Goal: Task Accomplishment & Management: Use online tool/utility

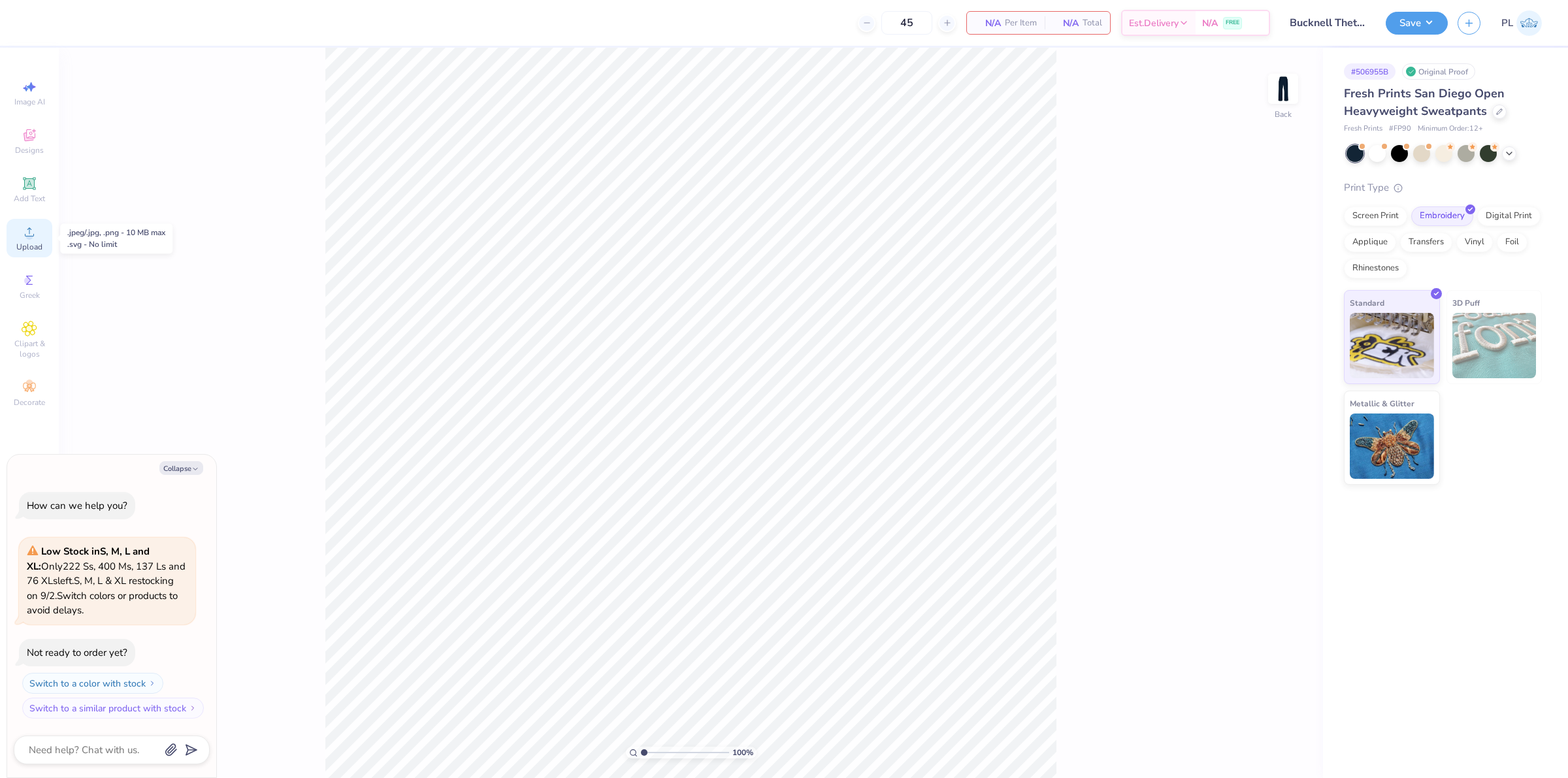
click at [27, 243] on span "Upload" at bounding box center [30, 247] width 26 height 10
type textarea "x"
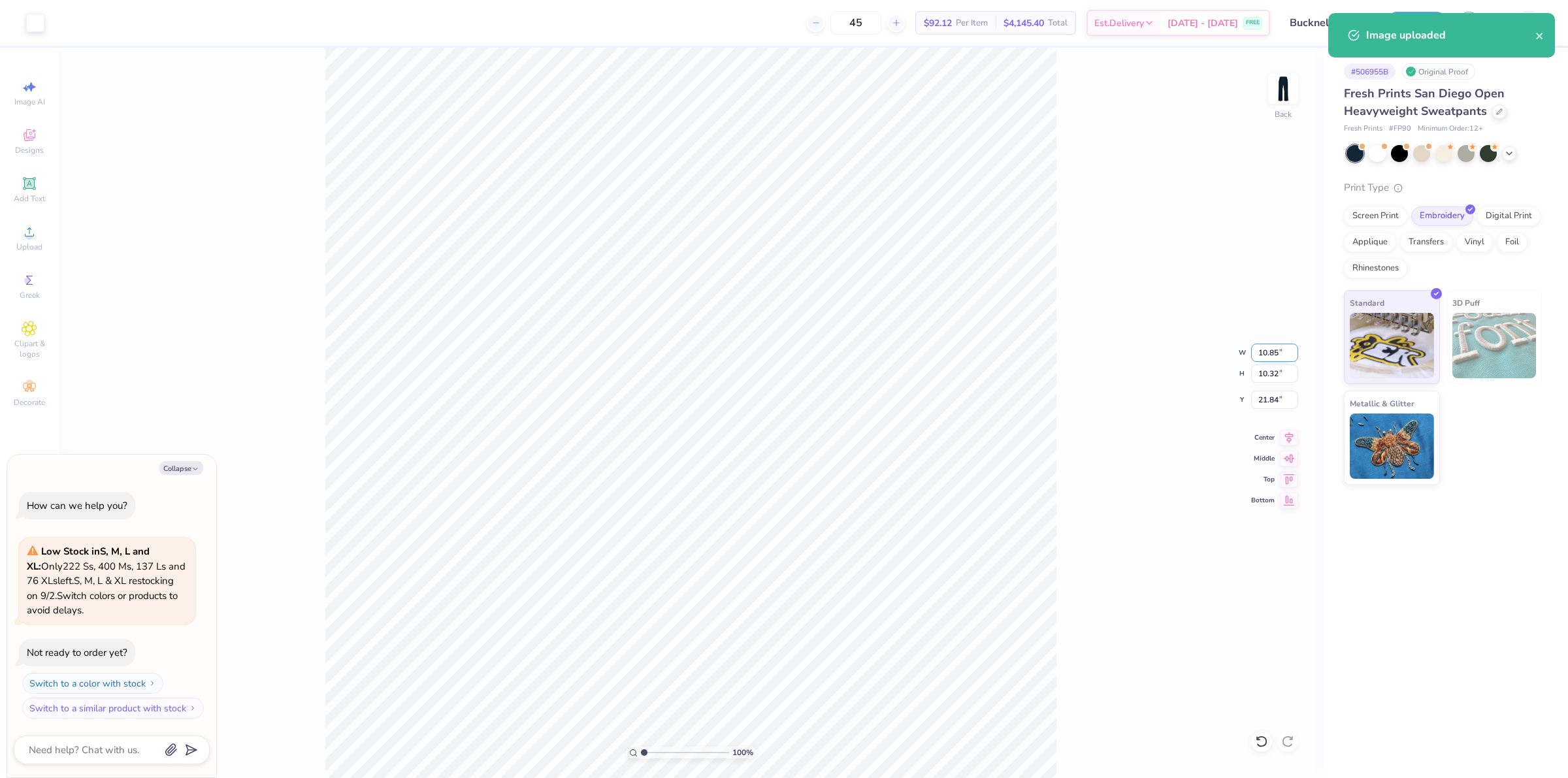
drag, startPoint x: 1255, startPoint y: 358, endPoint x: 1281, endPoint y: 354, distance: 26.3
click at [1281, 354] on input "10.85" at bounding box center [1274, 353] width 47 height 19
type input "3"
type textarea "x"
type input "3.00"
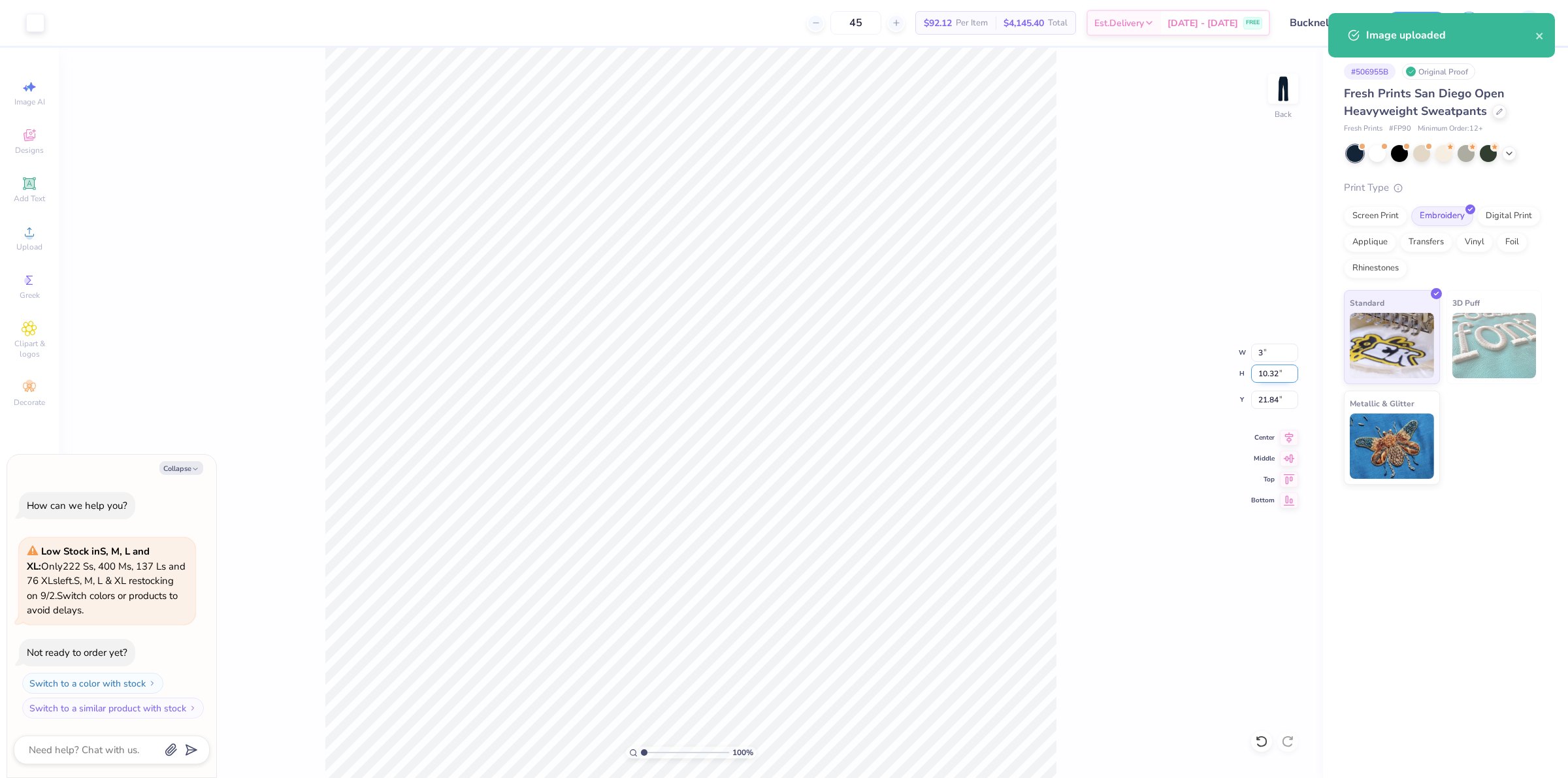
type input "2.85"
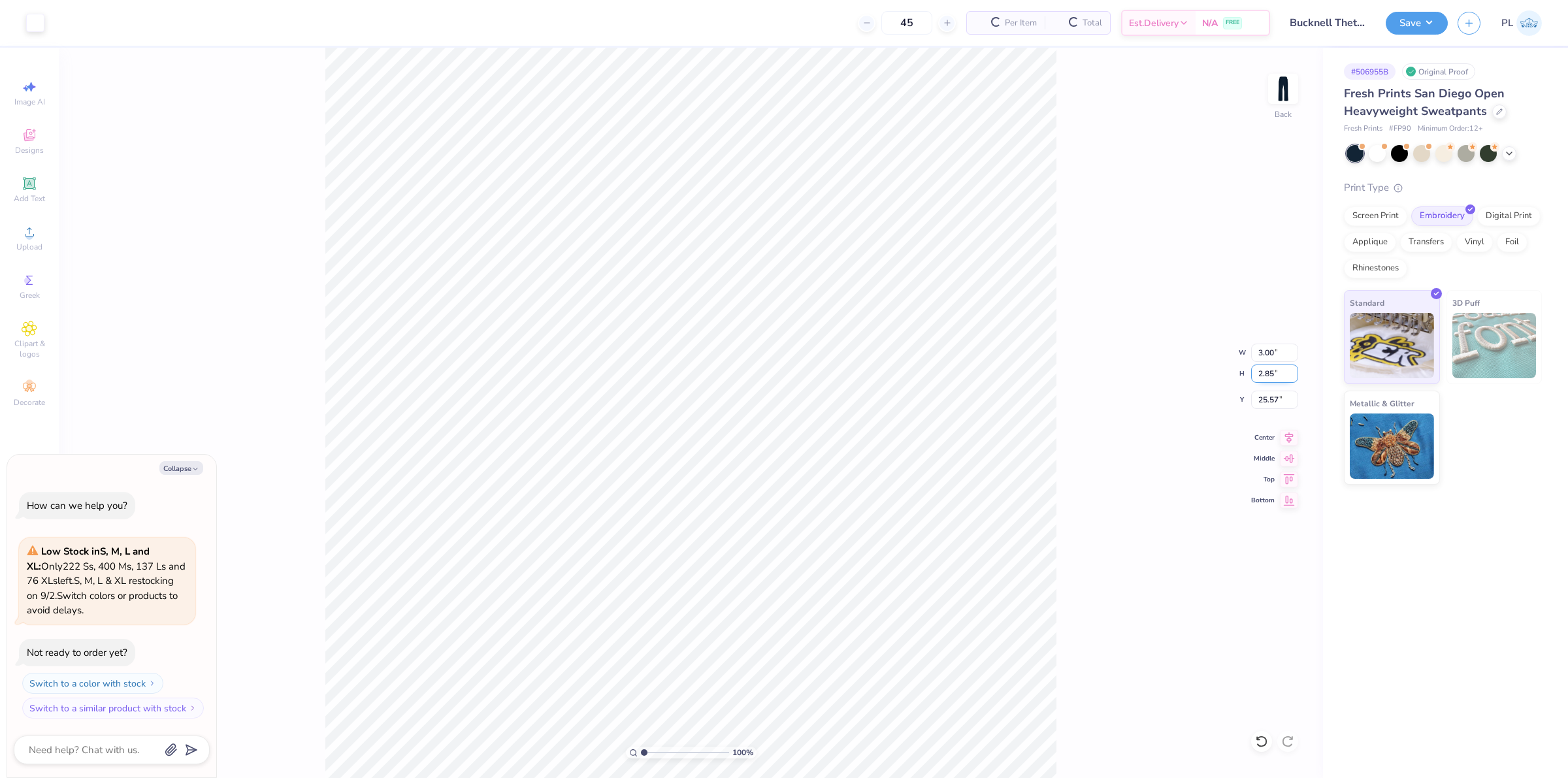
click at [1272, 377] on input "2.85" at bounding box center [1274, 373] width 47 height 19
drag, startPoint x: 1259, startPoint y: 402, endPoint x: 1279, endPoint y: 402, distance: 20.0
click at [1279, 402] on input "25.57" at bounding box center [1274, 399] width 47 height 19
type input "3"
type textarea "x"
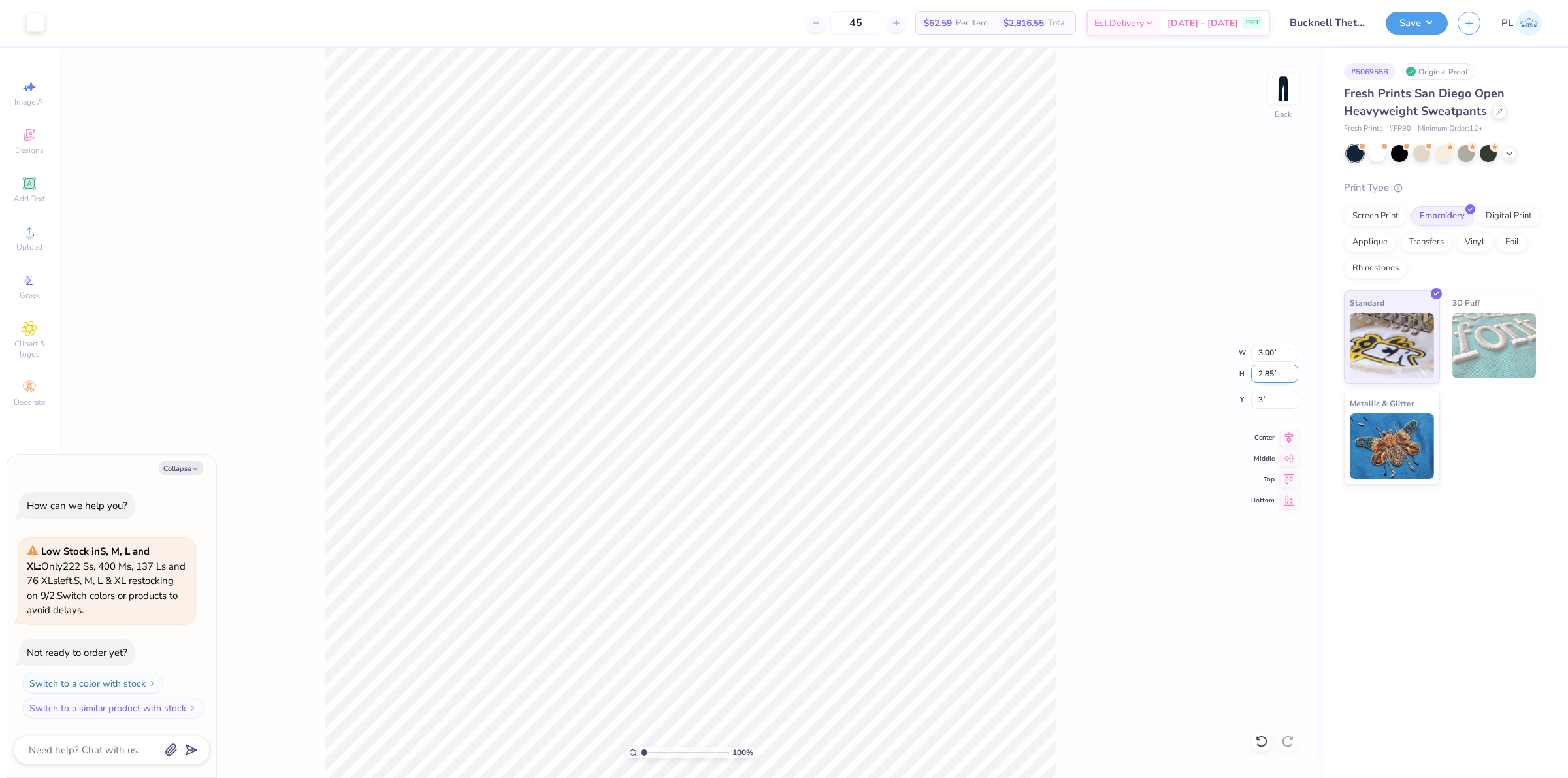
type input "3.00"
click at [1266, 370] on input "2.85" at bounding box center [1274, 373] width 47 height 19
drag, startPoint x: 1281, startPoint y: 353, endPoint x: 1246, endPoint y: 349, distance: 35.2
click at [1246, 349] on div "100 % Back W 3.00 3.00 " H 2.85 2.85 " Y 3.00 3.00 " Center Middle Top Bottom" at bounding box center [691, 412] width 1264 height 731
type textarea "x"
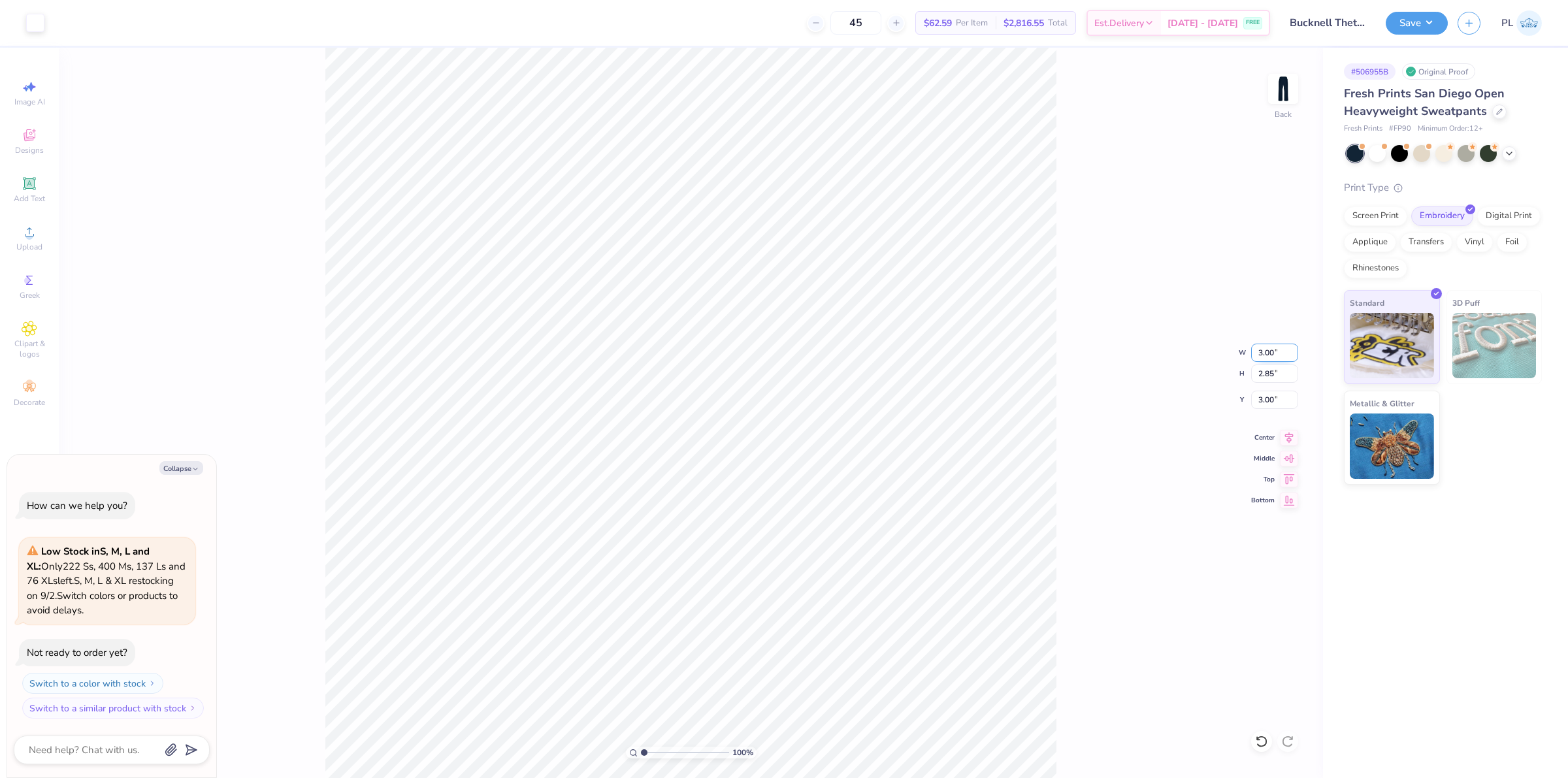
drag, startPoint x: 1277, startPoint y: 349, endPoint x: 1252, endPoint y: 346, distance: 25.2
click at [1252, 346] on input "3.00" at bounding box center [1274, 353] width 47 height 19
type input "4"
type textarea "x"
type input "4.00"
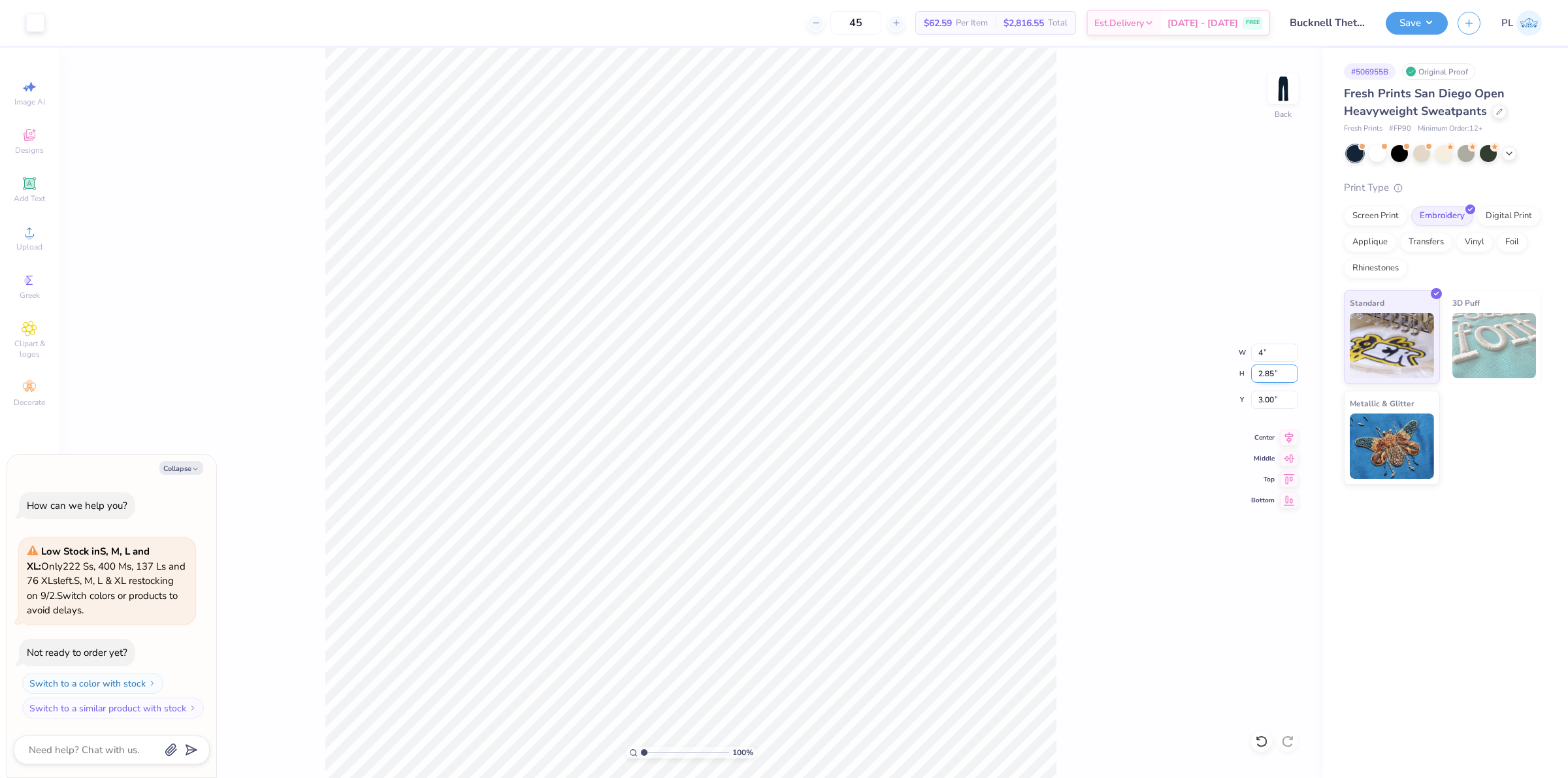
type input "3.80"
type input "2.52"
click at [1266, 379] on input "3.80" at bounding box center [1274, 373] width 47 height 19
type textarea "x"
click at [1272, 396] on input "2.52" at bounding box center [1274, 399] width 47 height 19
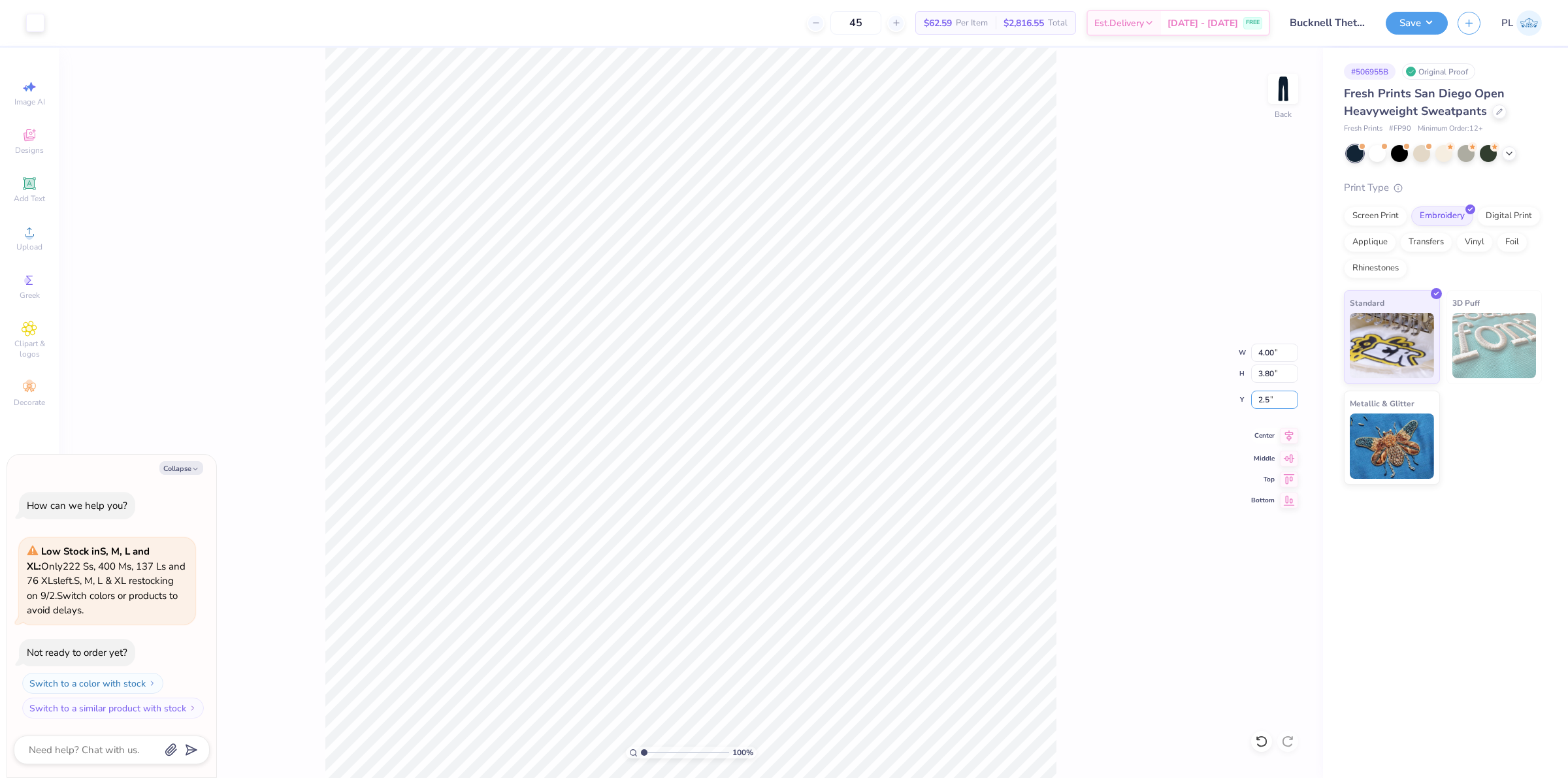
type input "2"
type input "3"
type textarea "x"
type input "3.00"
click at [38, 223] on div "Upload" at bounding box center [30, 238] width 46 height 38
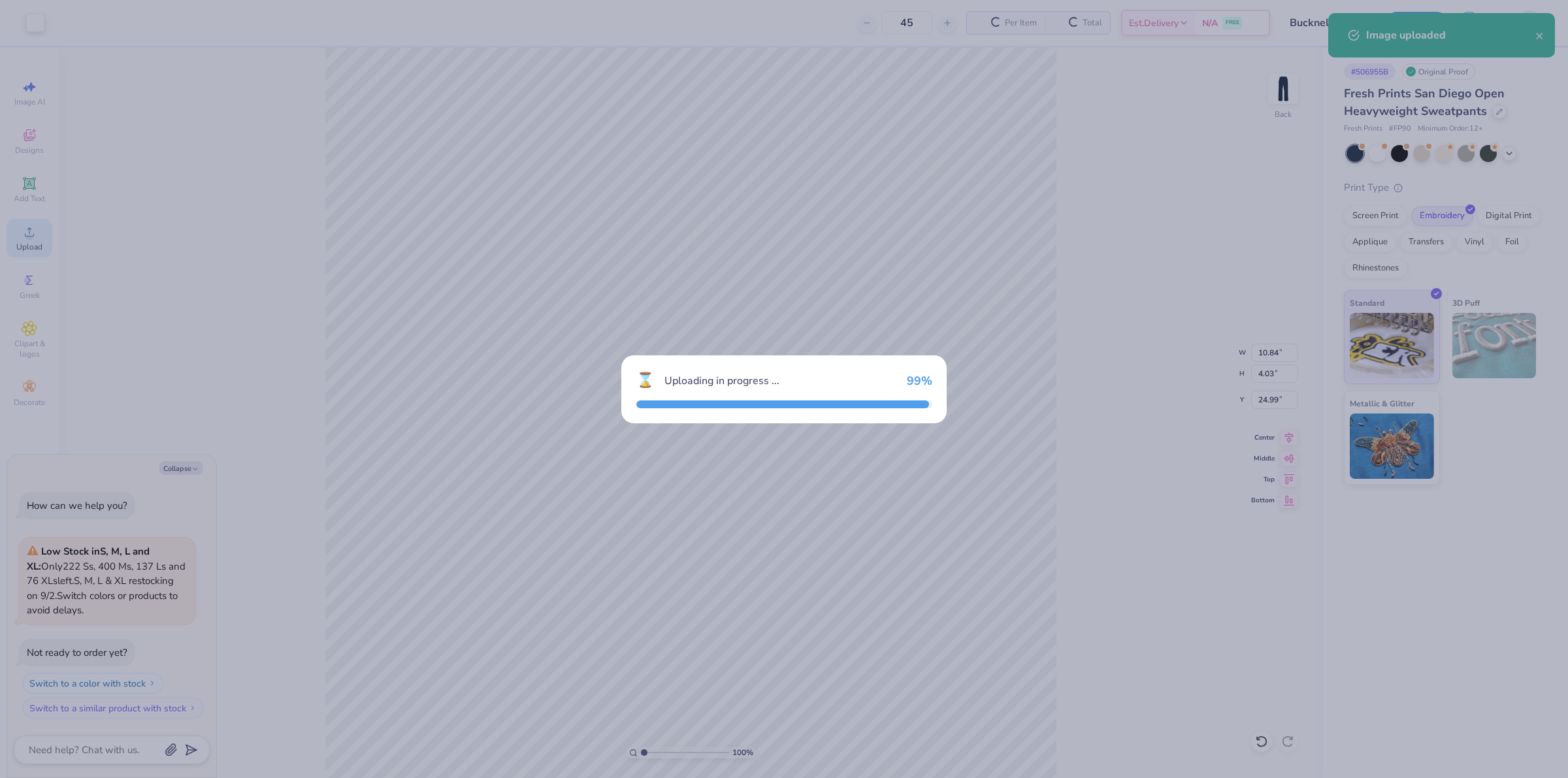
type textarea "x"
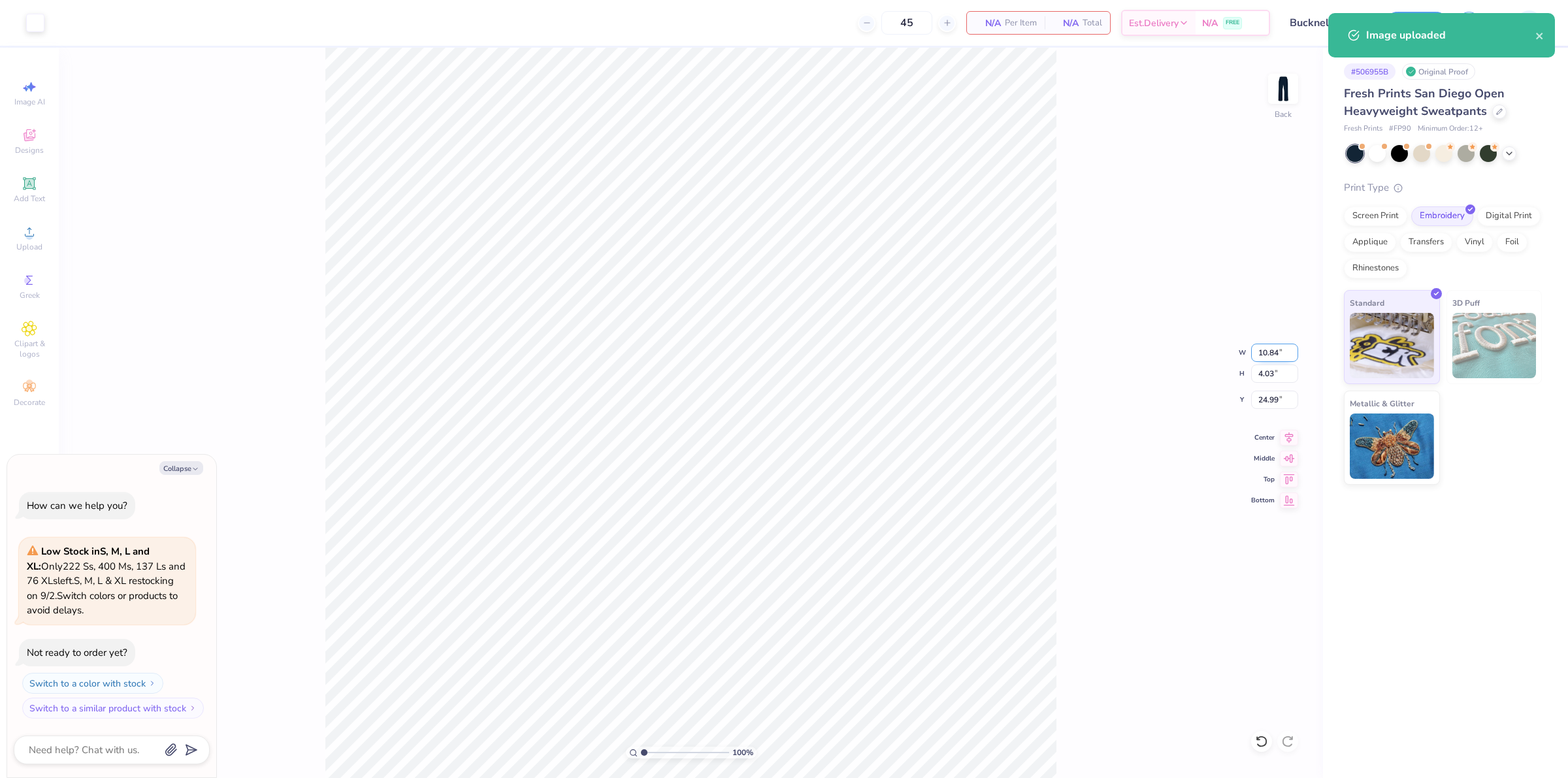
drag, startPoint x: 1256, startPoint y: 355, endPoint x: 1279, endPoint y: 355, distance: 23.0
click at [1279, 355] on input "10.84" at bounding box center [1274, 353] width 47 height 19
type input "5"
click at [1269, 377] on input "4.03" at bounding box center [1274, 373] width 47 height 19
type textarea "x"
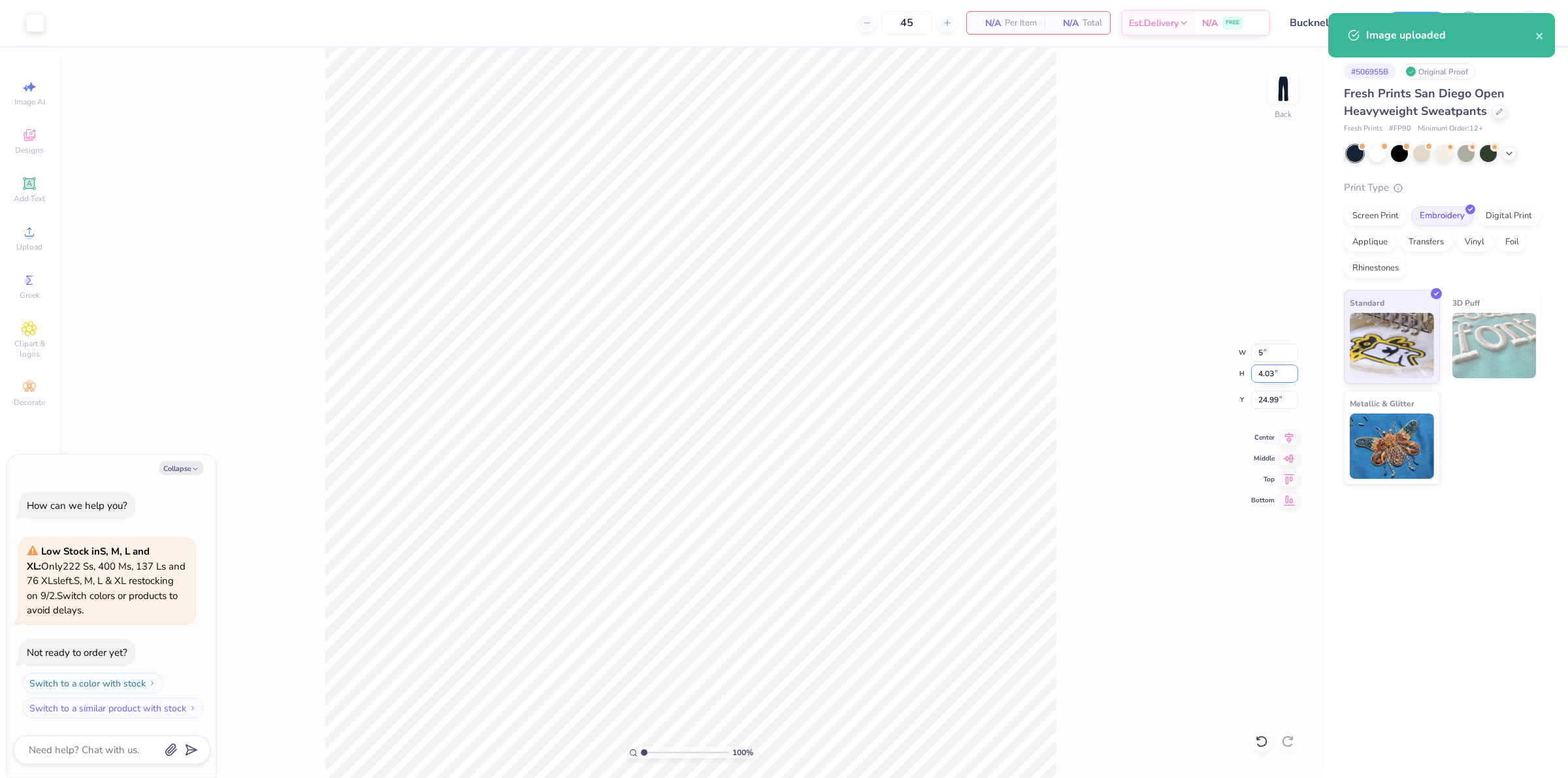
type input "5.00"
type input "1.86"
type input "26.07"
type textarea "x"
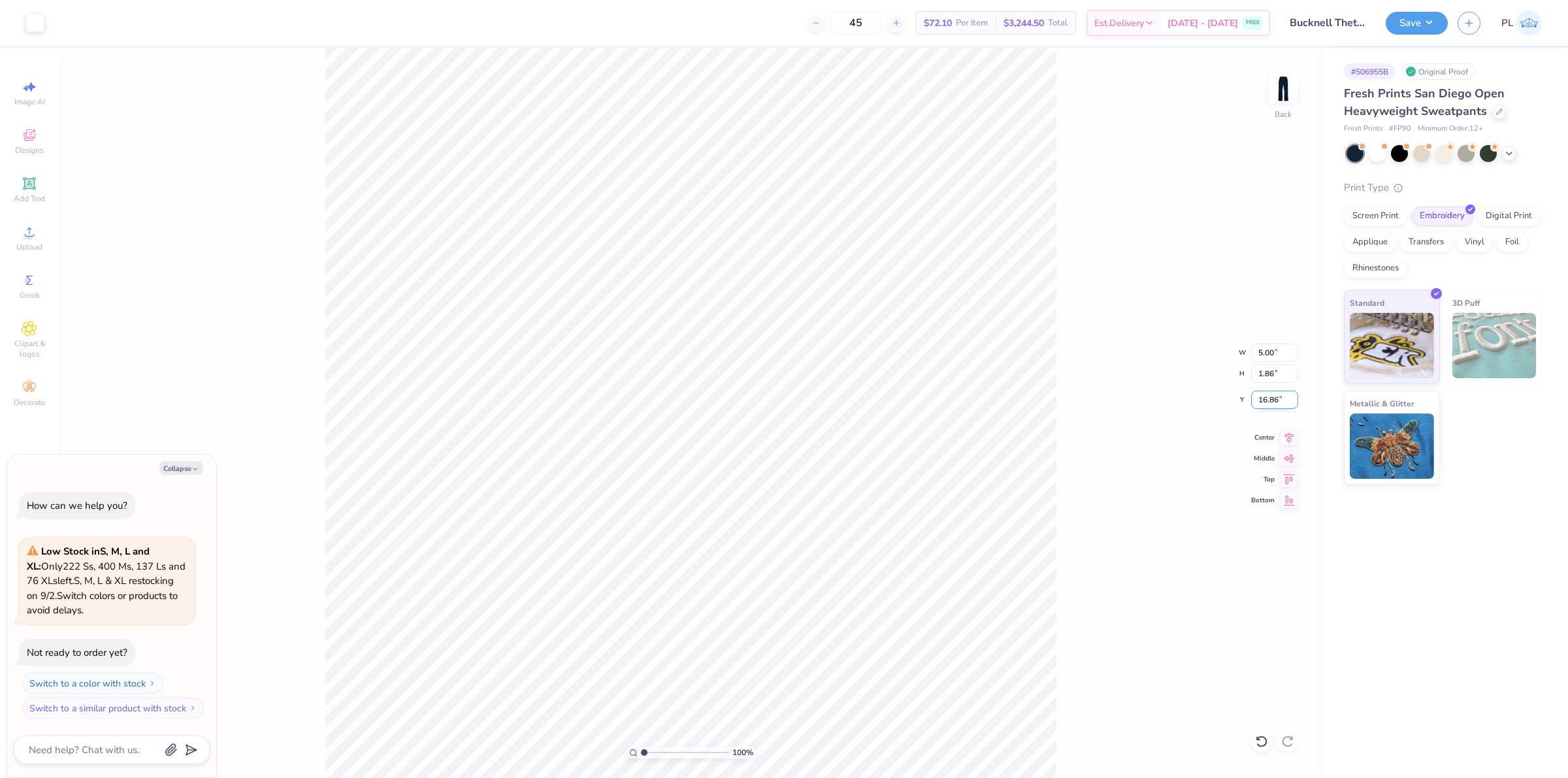
drag, startPoint x: 1252, startPoint y: 401, endPoint x: 1281, endPoint y: 403, distance: 29.1
click at [1281, 403] on input "16.86" at bounding box center [1274, 399] width 47 height 19
type input "10"
type textarea "x"
type input "10.00"
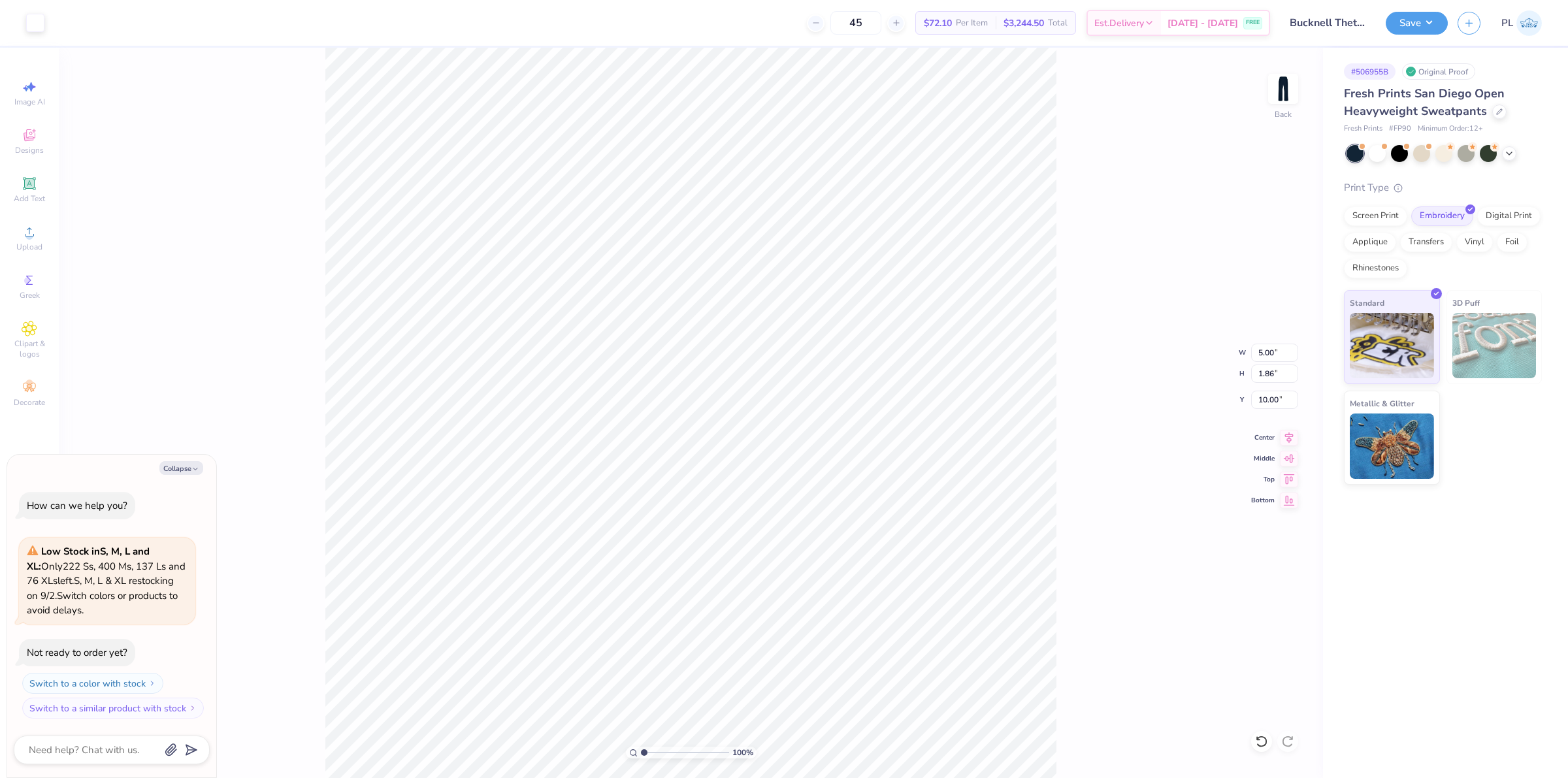
type textarea "x"
type input "10.07"
drag, startPoint x: 1278, startPoint y: 350, endPoint x: 1252, endPoint y: 347, distance: 26.2
click at [1252, 347] on input "5.00" at bounding box center [1274, 353] width 47 height 19
type input "6"
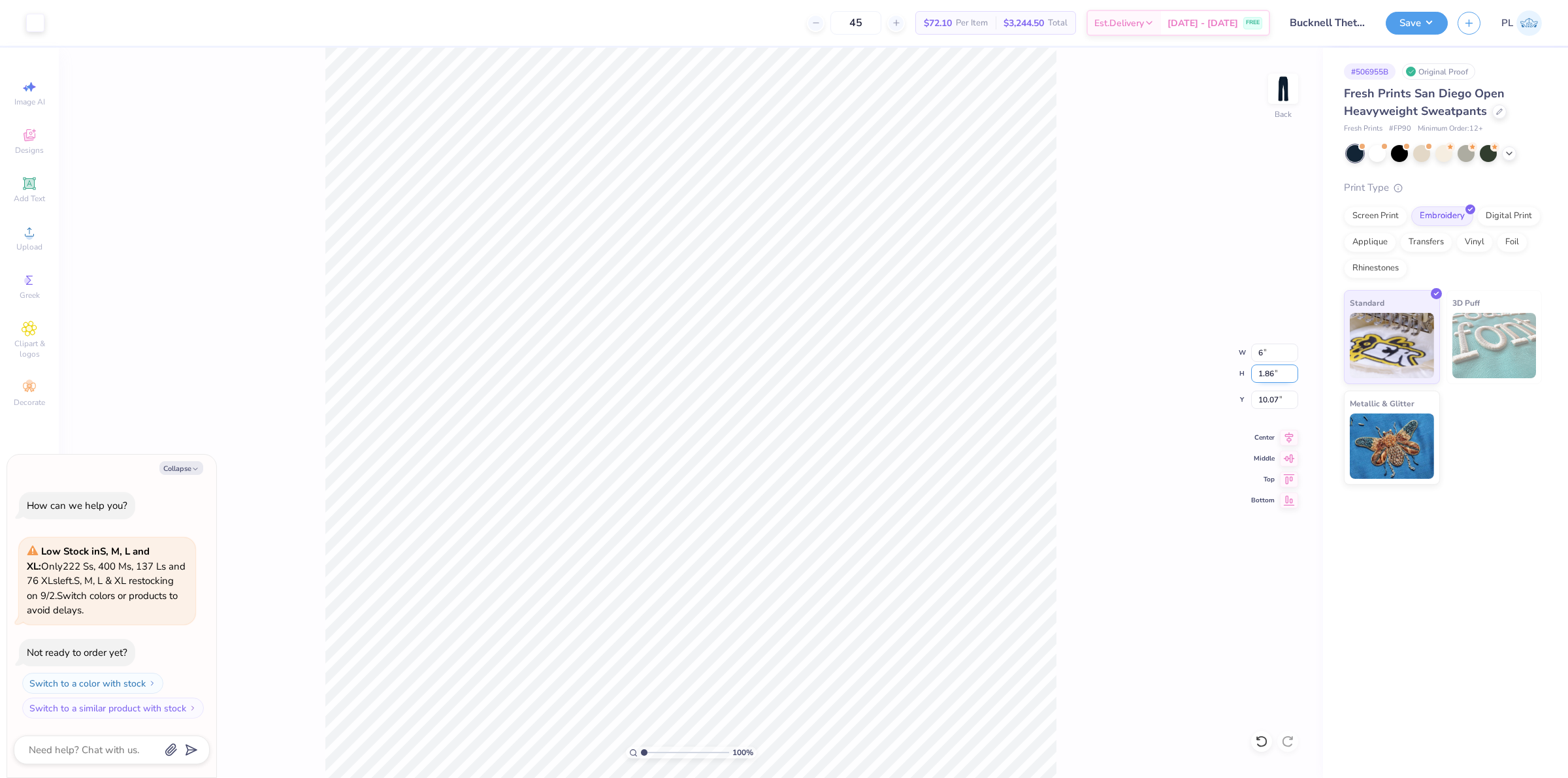
type textarea "x"
type input "6.00"
type input "2.23"
type input "9.88"
click at [1269, 373] on input "2.23" at bounding box center [1274, 373] width 47 height 19
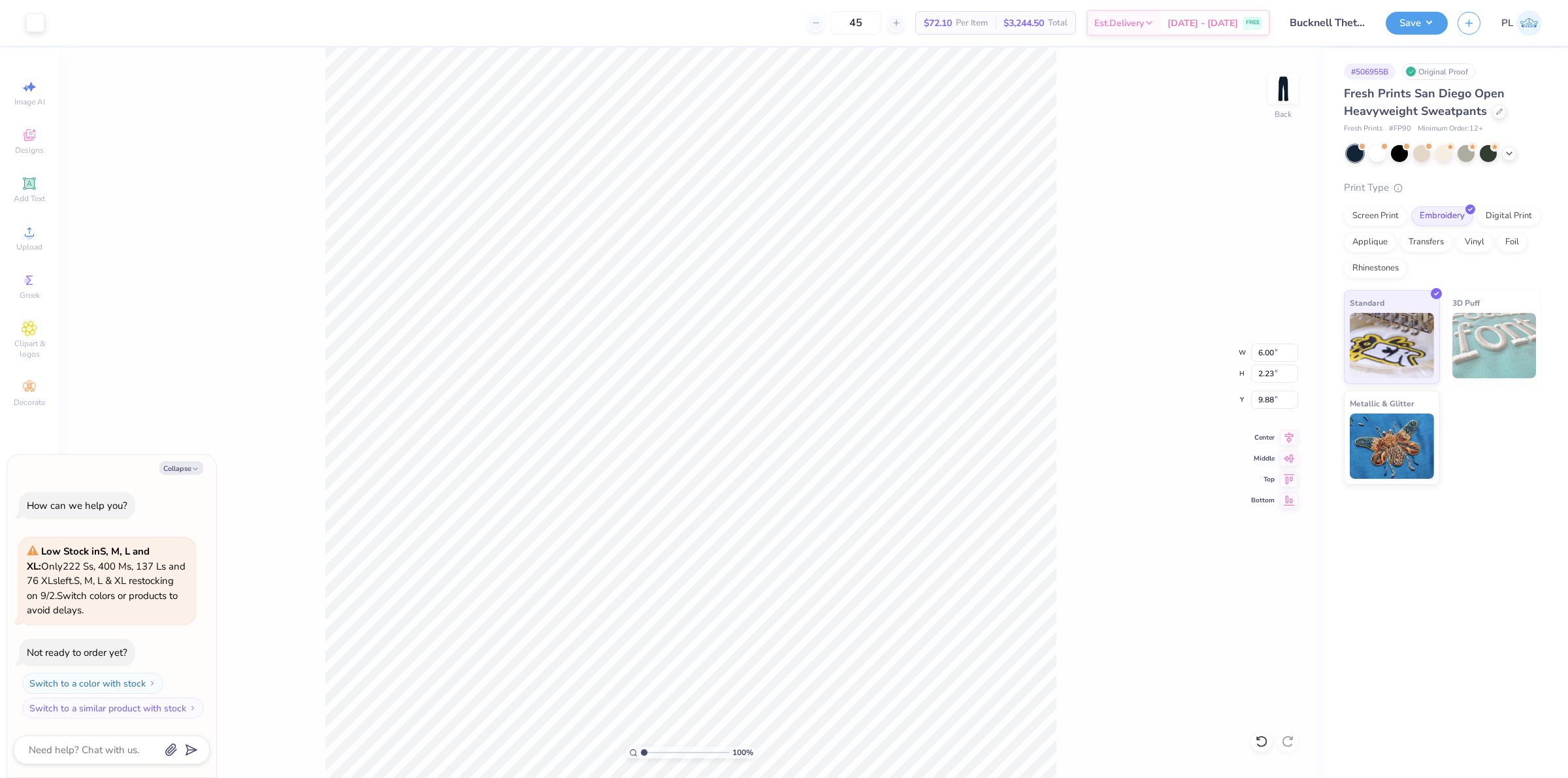
type textarea "x"
drag, startPoint x: 1259, startPoint y: 403, endPoint x: 1275, endPoint y: 397, distance: 17.1
click at [1275, 397] on input "9.88" at bounding box center [1274, 399] width 47 height 19
type input "10"
type textarea "x"
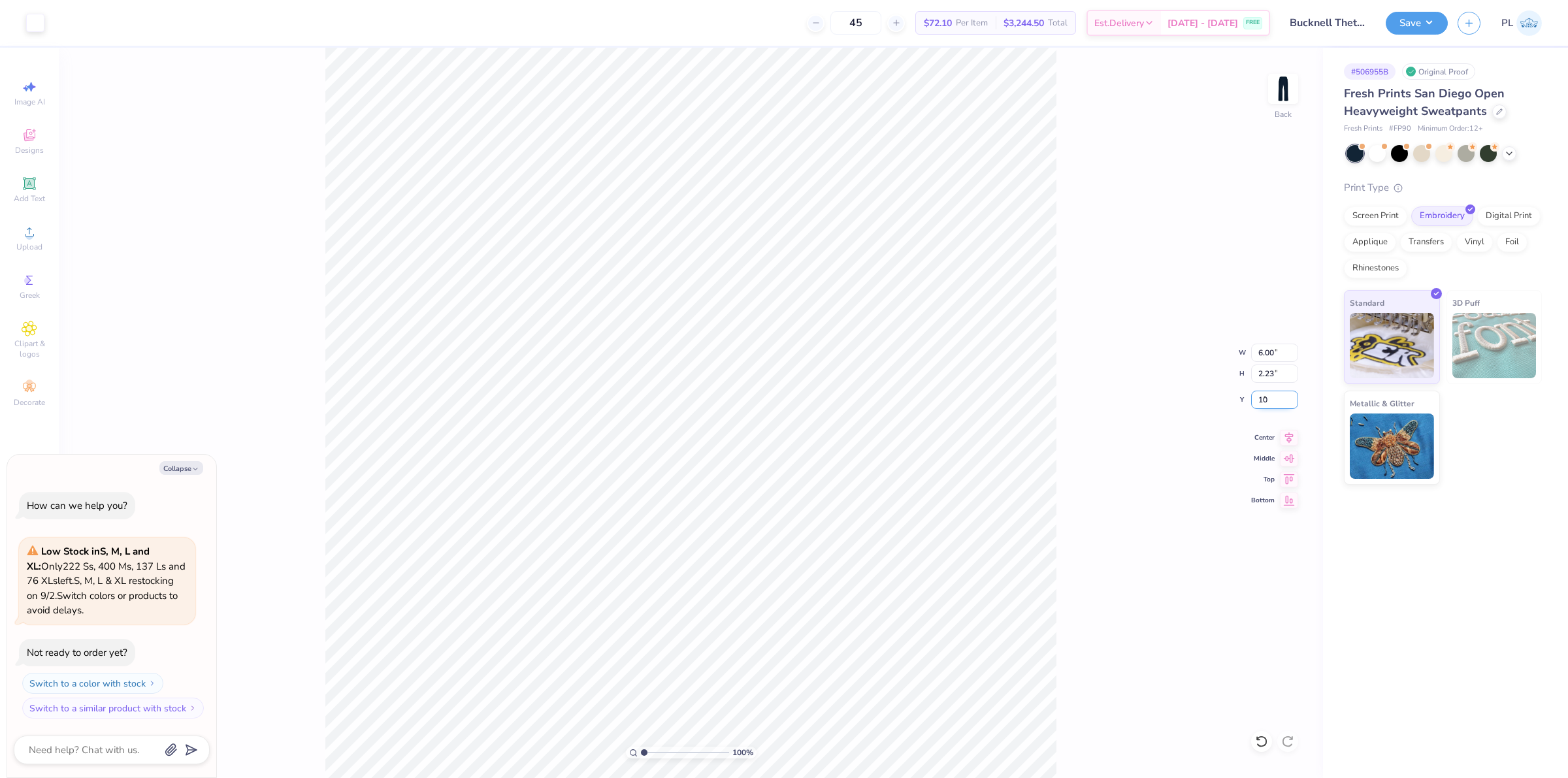
type input "10.00"
click at [1073, 320] on div "100 % Back" at bounding box center [691, 412] width 1264 height 731
click at [1423, 24] on button "Save" at bounding box center [1417, 21] width 62 height 23
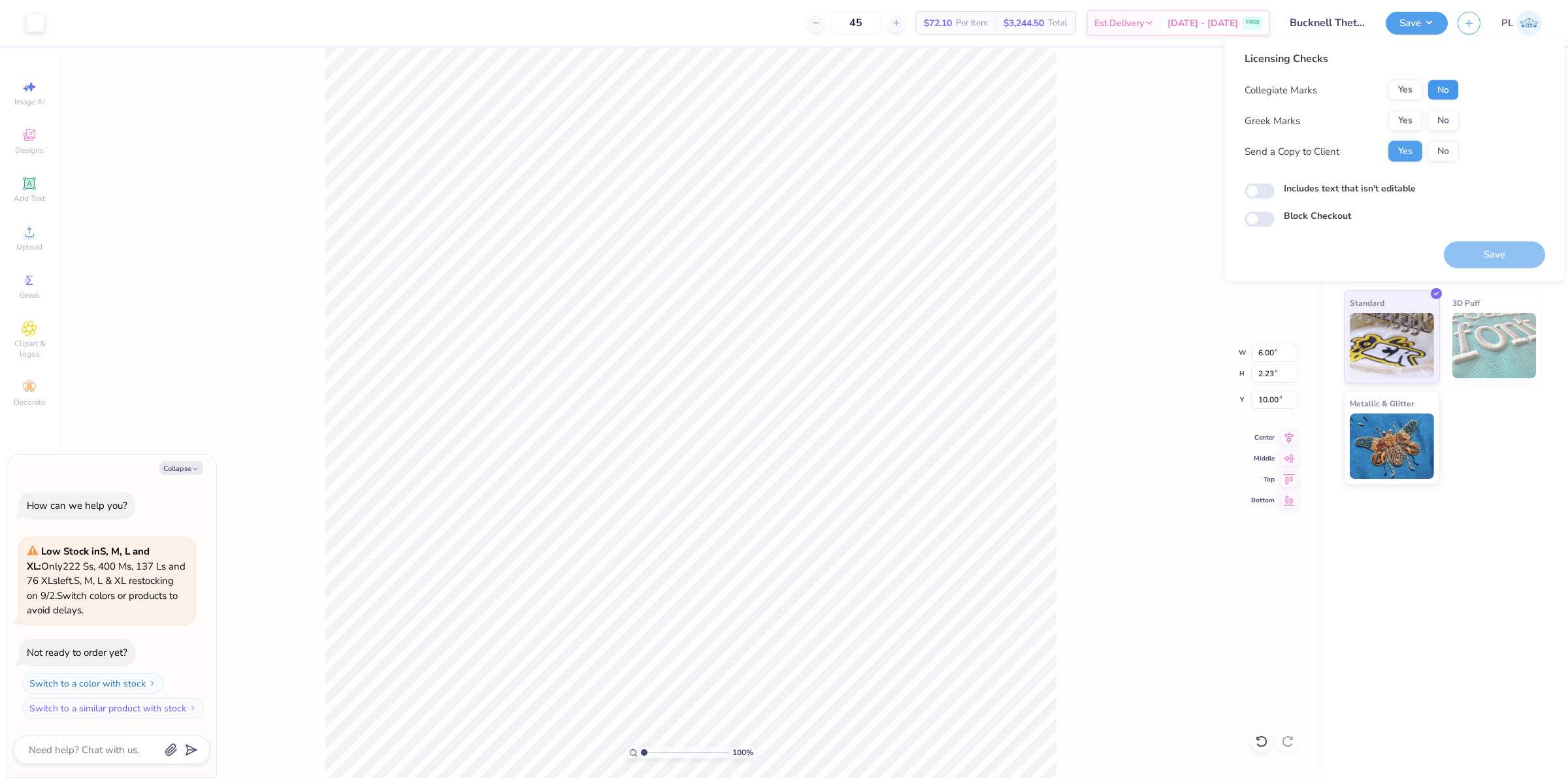
click at [1442, 83] on button "No" at bounding box center [1444, 90] width 32 height 21
click at [1411, 120] on button "Yes" at bounding box center [1405, 121] width 34 height 21
type textarea "x"
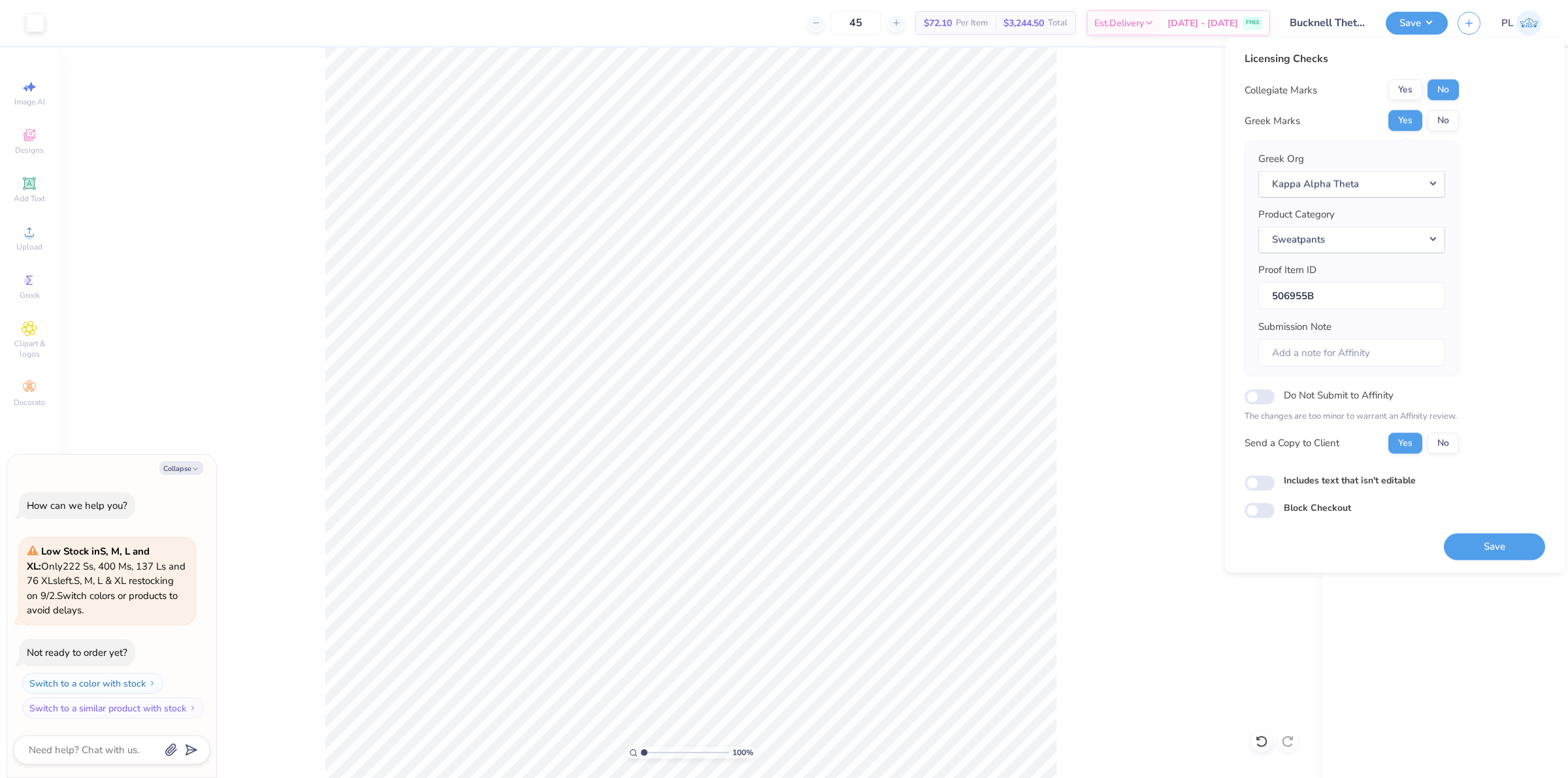
click at [1276, 483] on div "Includes text that isn't editable" at bounding box center [1395, 480] width 300 height 15
click at [1307, 483] on label "Includes text that isn't editable" at bounding box center [1350, 480] width 132 height 14
click at [1274, 483] on input "Includes text that isn't editable" at bounding box center [1260, 482] width 30 height 16
checkbox input "true"
click at [1474, 546] on button "Save" at bounding box center [1494, 546] width 101 height 27
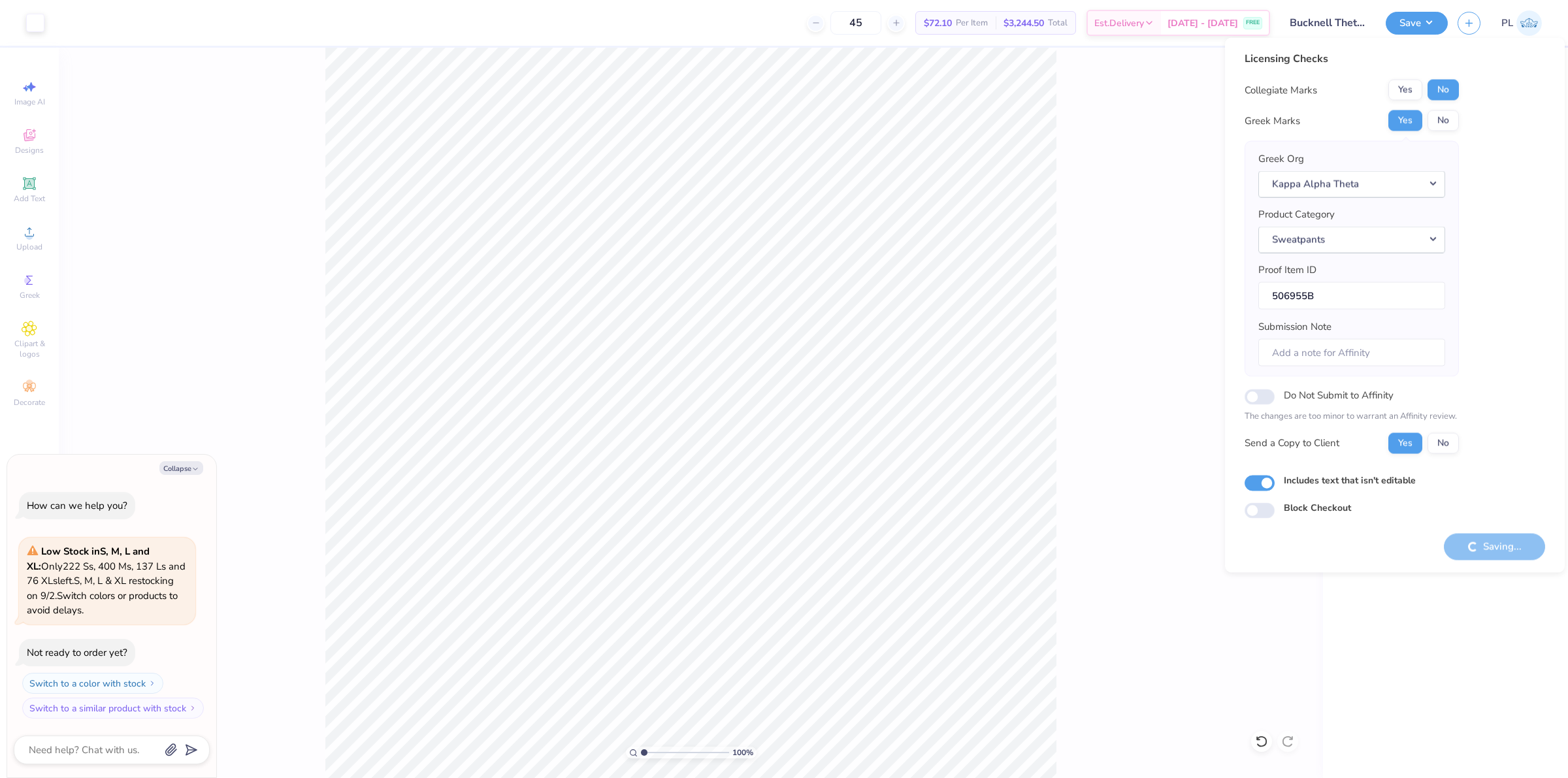
type textarea "x"
